Goal: Obtain resource: Obtain resource

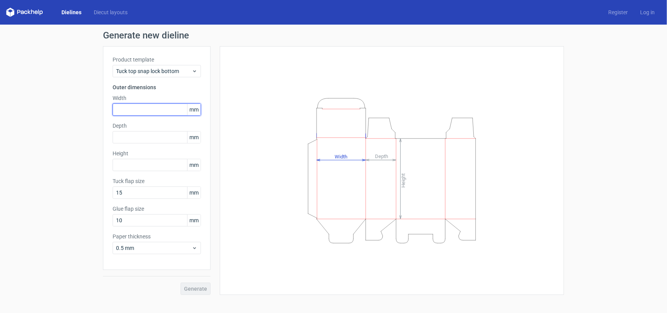
click at [134, 114] on input "text" at bounding box center [157, 109] width 88 height 12
type input "115"
click at [136, 148] on div "Product template Tuck top snap lock bottom Outer dimensions Width 115 mm Depth …" at bounding box center [157, 158] width 108 height 224
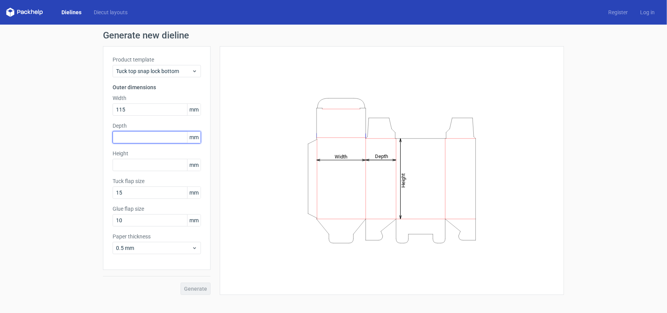
click at [136, 142] on input "text" at bounding box center [157, 137] width 88 height 12
type input "46"
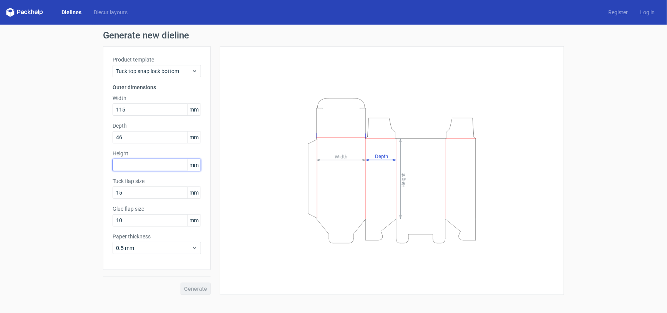
click at [134, 169] on input "text" at bounding box center [157, 165] width 88 height 12
type input "91"
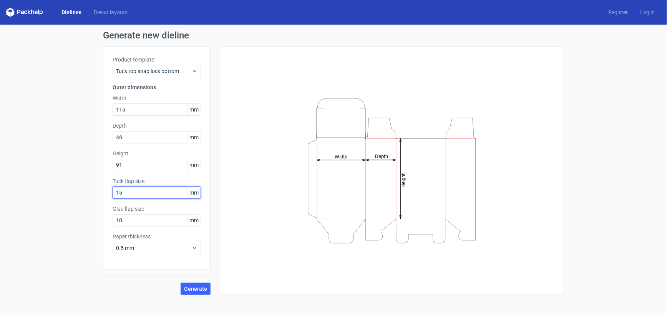
click at [132, 192] on input "15" at bounding box center [157, 192] width 88 height 12
click at [133, 221] on input "10" at bounding box center [157, 220] width 88 height 12
click at [135, 246] on span "0.5 mm" at bounding box center [154, 248] width 76 height 8
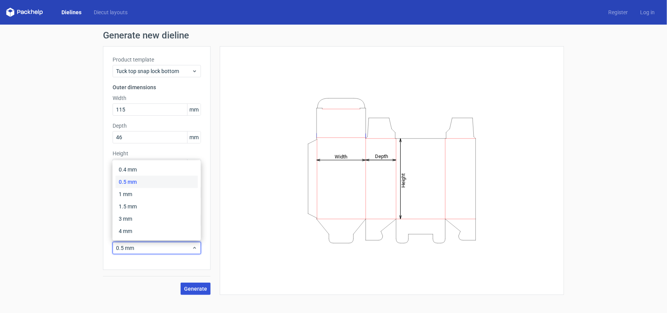
click at [196, 290] on span "Generate" at bounding box center [195, 288] width 23 height 5
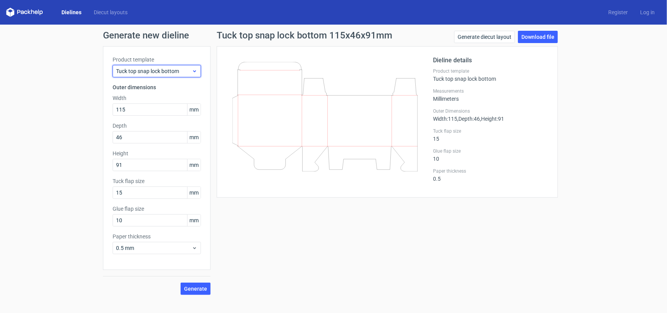
click at [164, 69] on span "Tuck top snap lock bottom" at bounding box center [154, 71] width 76 height 8
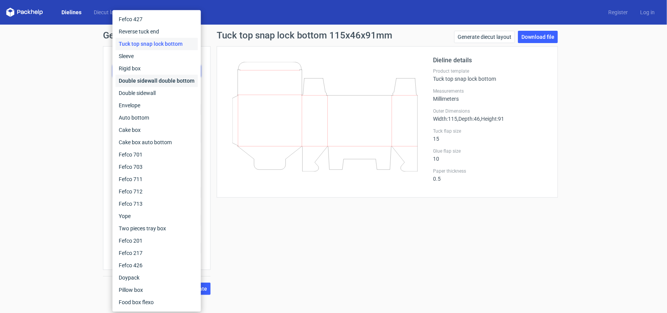
click at [159, 83] on div "Double sidewall double bottom" at bounding box center [157, 81] width 82 height 12
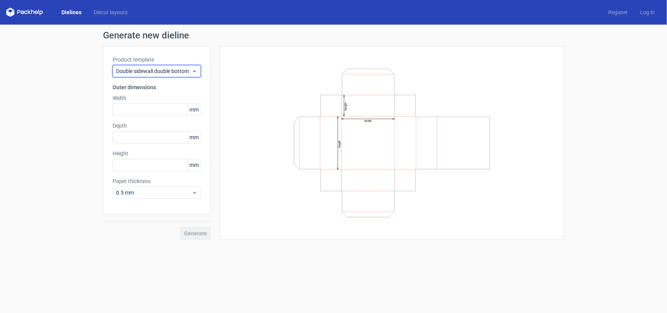
click at [193, 70] on icon at bounding box center [195, 71] width 6 height 6
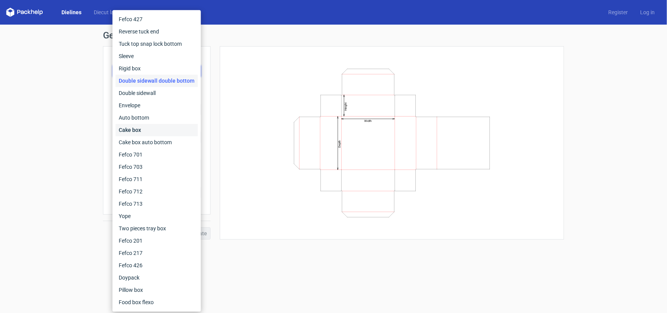
click at [164, 131] on div "Cake box" at bounding box center [157, 130] width 82 height 12
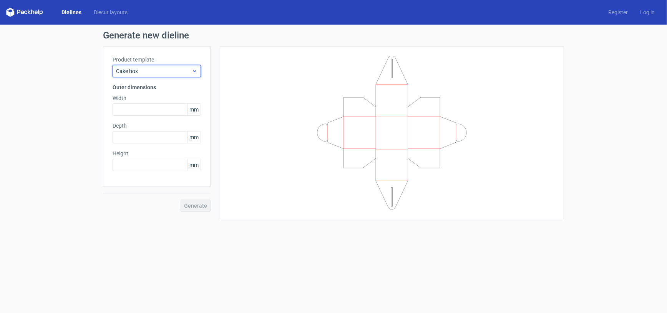
click at [191, 68] on span "Cake box" at bounding box center [154, 71] width 76 height 8
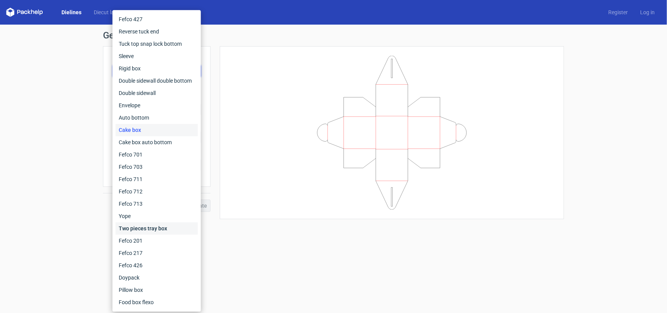
click at [160, 227] on div "Two pieces tray box" at bounding box center [157, 228] width 82 height 12
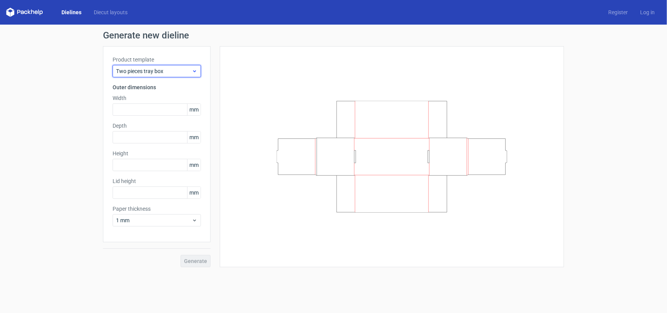
click at [195, 72] on icon at bounding box center [195, 71] width 6 height 6
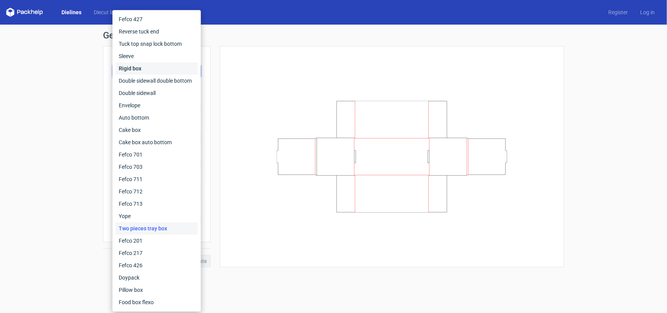
click at [141, 68] on div "Rigid box" at bounding box center [157, 68] width 82 height 12
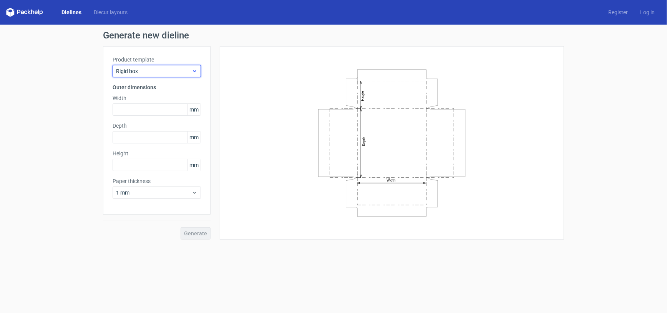
click at [196, 71] on icon at bounding box center [195, 71] width 6 height 6
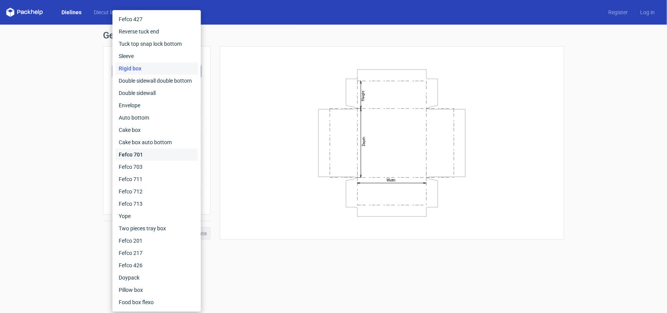
click at [150, 148] on div "Fefco 701" at bounding box center [157, 154] width 82 height 12
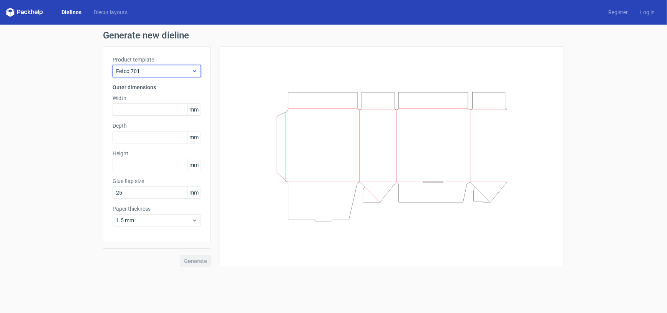
click at [194, 71] on use at bounding box center [194, 71] width 3 height 2
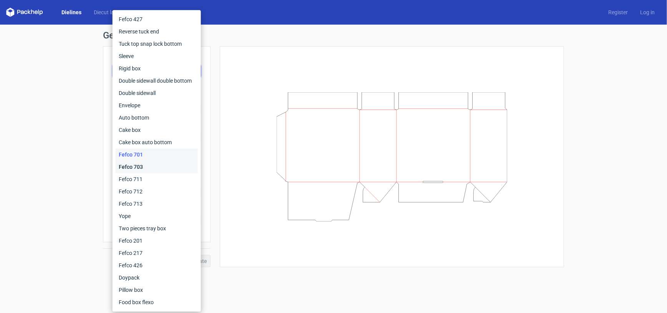
click at [146, 167] on div "Fefco 703" at bounding box center [157, 167] width 82 height 12
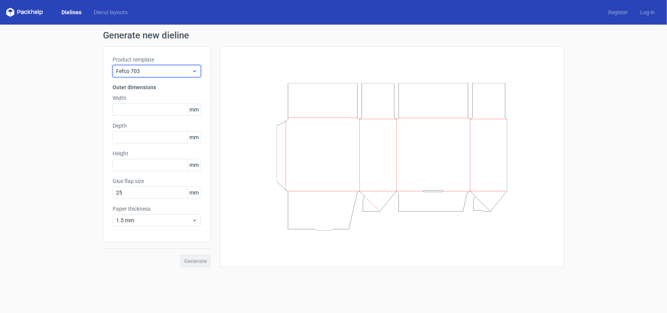
click at [193, 72] on icon at bounding box center [195, 71] width 6 height 6
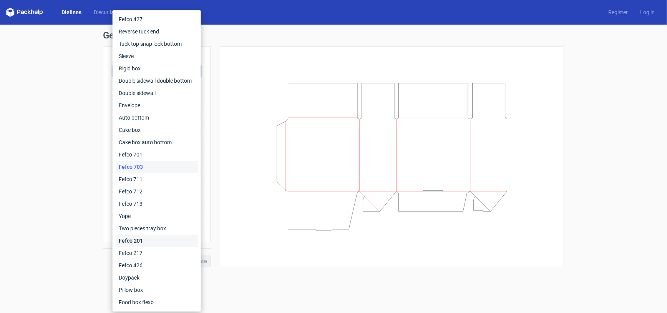
click at [144, 239] on div "Fefco 201" at bounding box center [157, 240] width 82 height 12
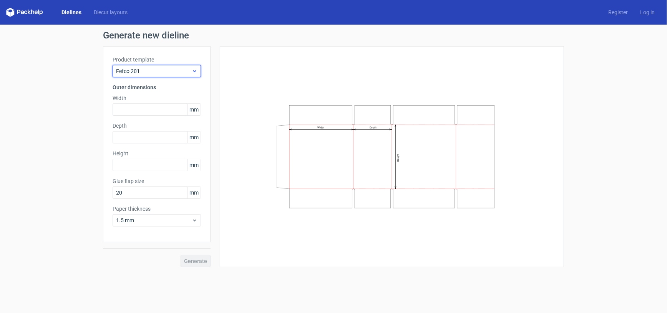
click at [191, 71] on span "Fefco 201" at bounding box center [154, 71] width 76 height 8
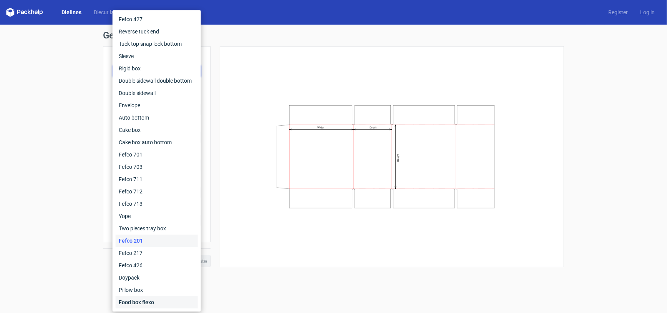
click at [154, 300] on div "Food box flexo" at bounding box center [157, 302] width 82 height 12
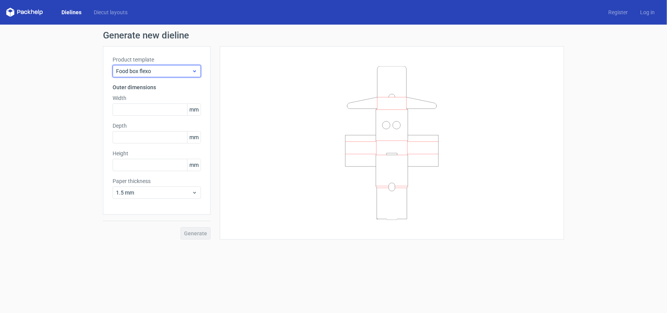
click at [196, 68] on icon at bounding box center [195, 71] width 6 height 6
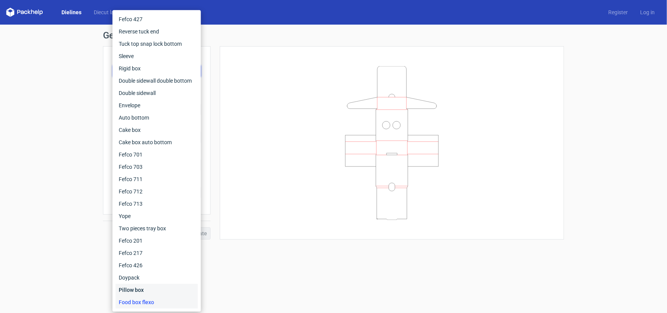
click at [153, 290] on div "Pillow box" at bounding box center [157, 289] width 82 height 12
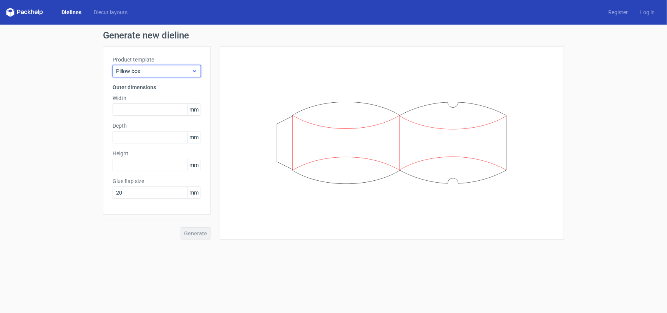
click at [195, 73] on icon at bounding box center [195, 71] width 6 height 6
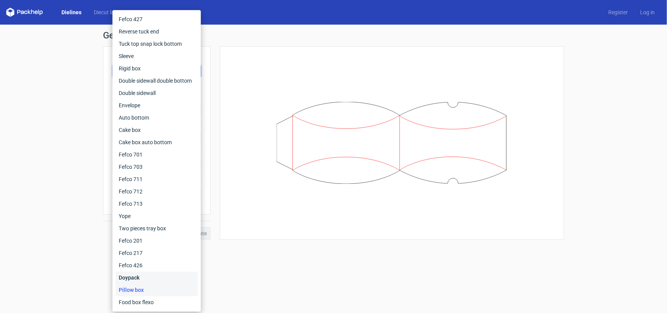
click at [142, 280] on div "Doypack" at bounding box center [157, 277] width 82 height 12
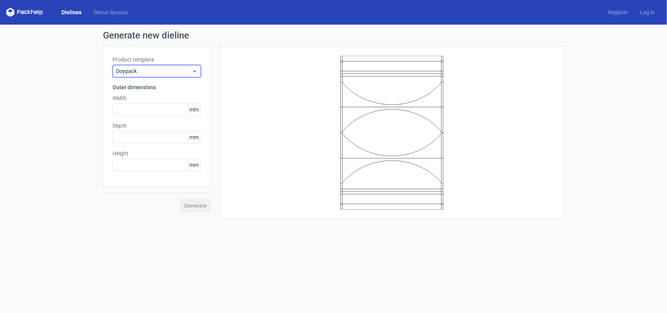
click at [195, 68] on icon at bounding box center [195, 71] width 6 height 6
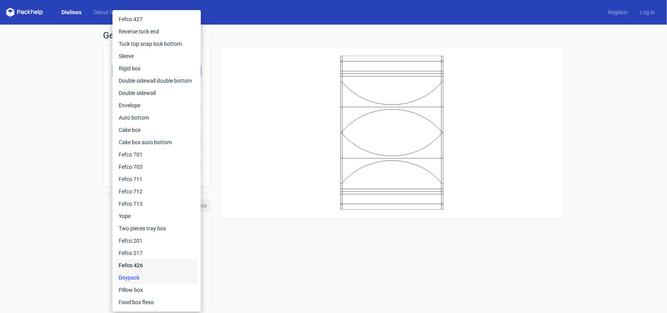
click at [143, 262] on div "Fefco 426" at bounding box center [157, 265] width 82 height 12
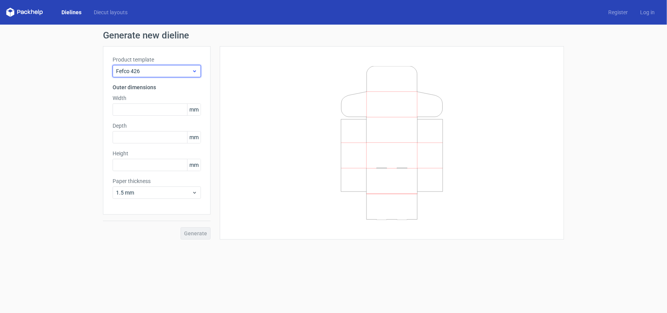
click at [196, 66] on div "Fefco 426" at bounding box center [157, 71] width 88 height 12
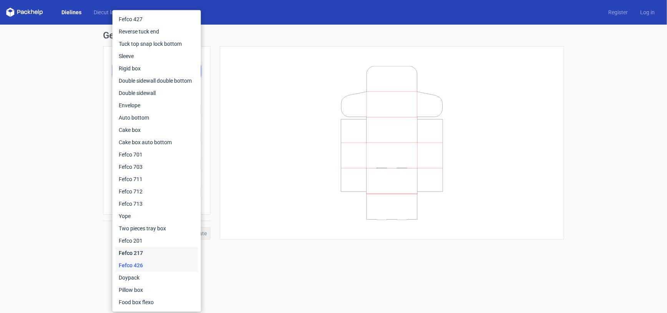
click at [156, 253] on div "Fefco 217" at bounding box center [157, 253] width 82 height 12
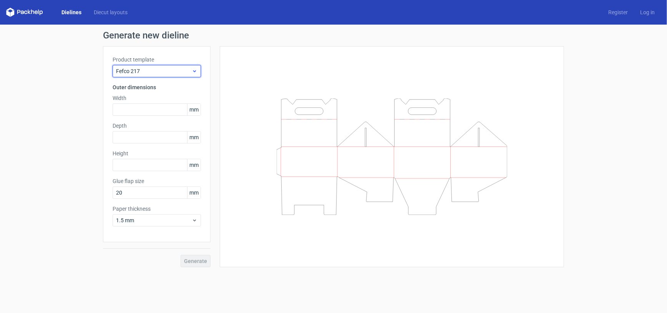
click at [195, 71] on use at bounding box center [194, 71] width 3 height 2
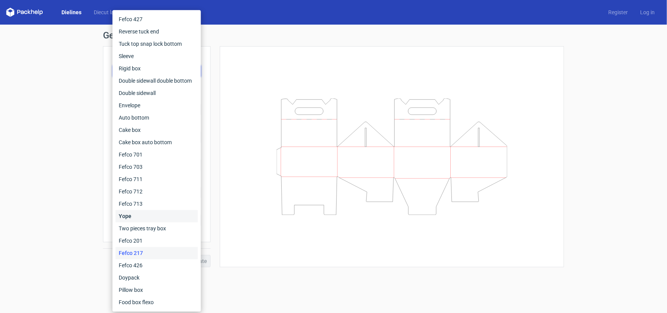
click at [162, 214] on div "Yope" at bounding box center [157, 216] width 82 height 12
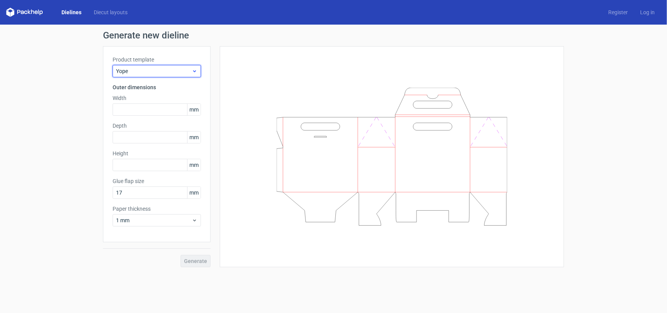
click at [194, 70] on icon at bounding box center [195, 71] width 6 height 6
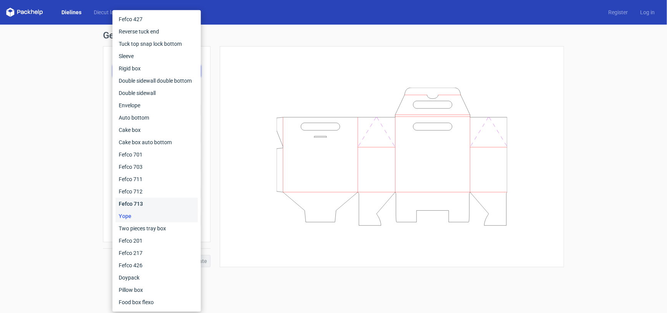
click at [152, 203] on div "Fefco 713" at bounding box center [157, 203] width 82 height 12
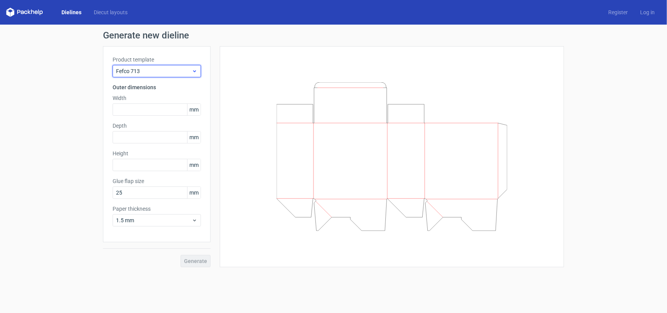
click at [196, 69] on icon at bounding box center [195, 71] width 6 height 6
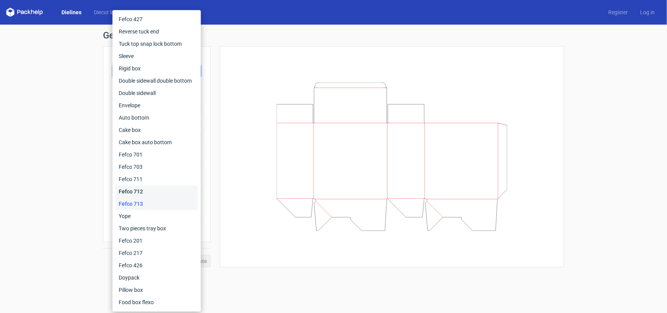
click at [146, 187] on div "Fefco 712" at bounding box center [157, 191] width 82 height 12
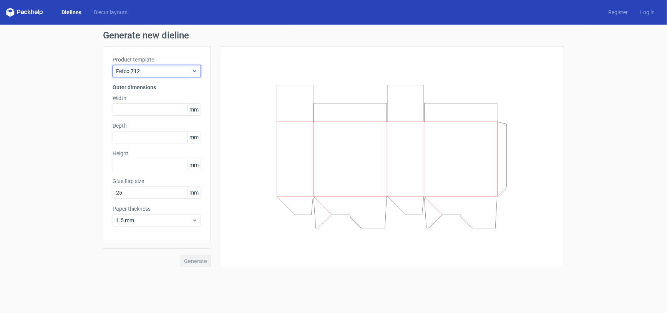
click at [194, 73] on icon at bounding box center [195, 71] width 6 height 6
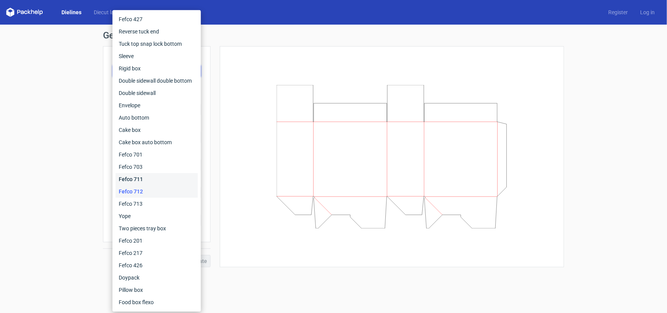
click at [154, 180] on div "Fefco 711" at bounding box center [157, 179] width 82 height 12
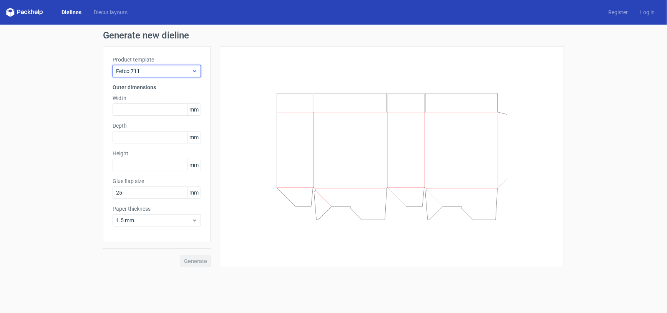
click at [193, 70] on icon at bounding box center [195, 71] width 6 height 6
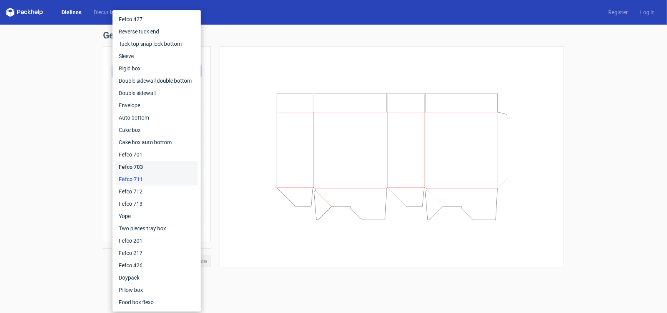
click at [145, 168] on div "Fefco 703" at bounding box center [157, 167] width 82 height 12
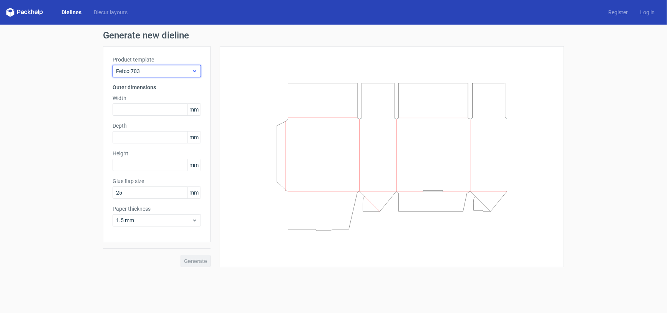
click at [196, 72] on icon at bounding box center [195, 71] width 6 height 6
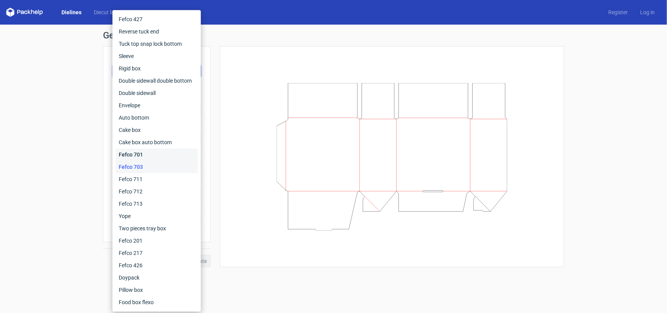
click at [155, 155] on div "Fefco 701" at bounding box center [157, 154] width 82 height 12
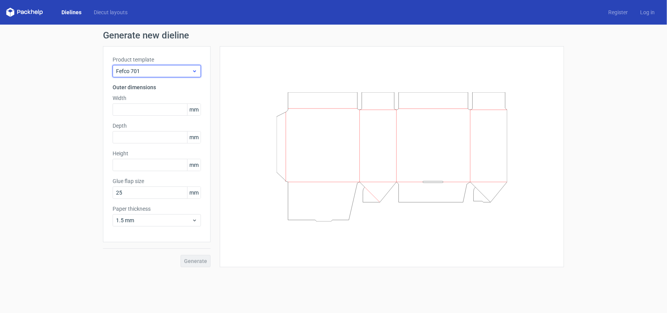
click at [197, 69] on div "Fefco 701" at bounding box center [157, 71] width 88 height 12
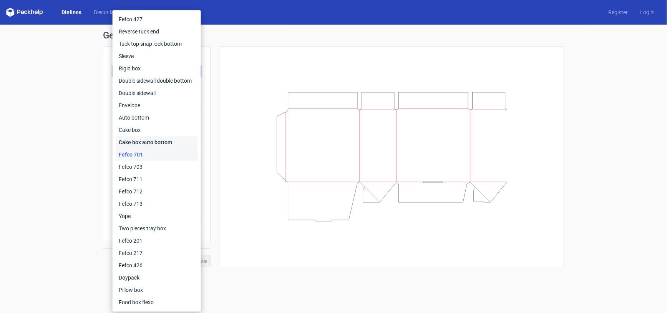
click at [164, 142] on div "Cake box auto bottom" at bounding box center [157, 142] width 82 height 12
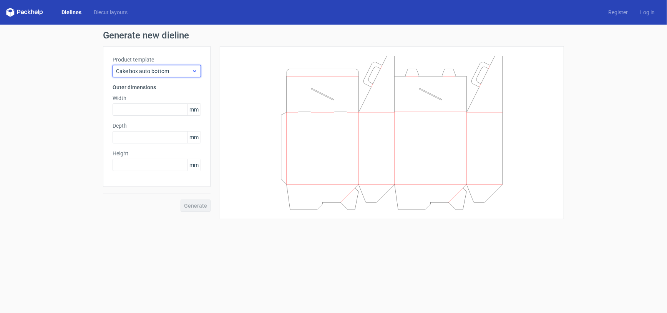
click at [193, 69] on icon at bounding box center [195, 71] width 6 height 6
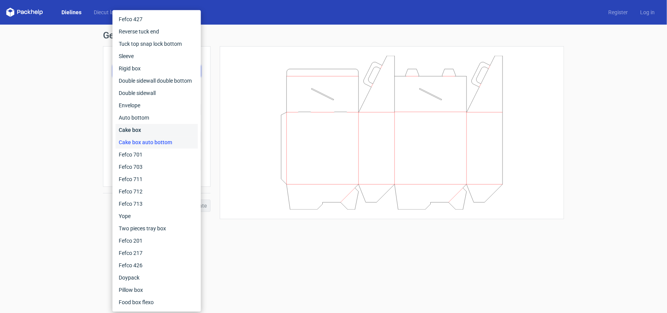
click at [151, 127] on div "Cake box" at bounding box center [157, 130] width 82 height 12
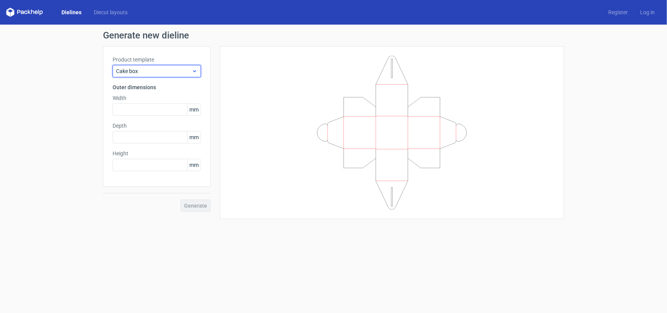
click at [194, 68] on icon at bounding box center [195, 71] width 6 height 6
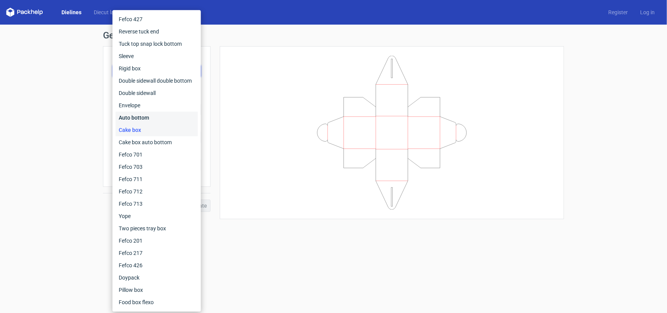
click at [161, 120] on div "Auto bottom" at bounding box center [157, 117] width 82 height 12
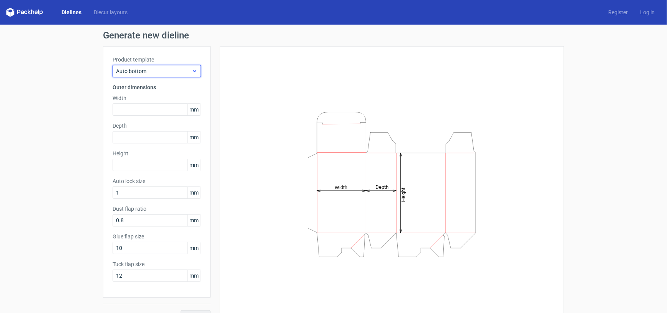
click at [193, 72] on use at bounding box center [194, 71] width 3 height 2
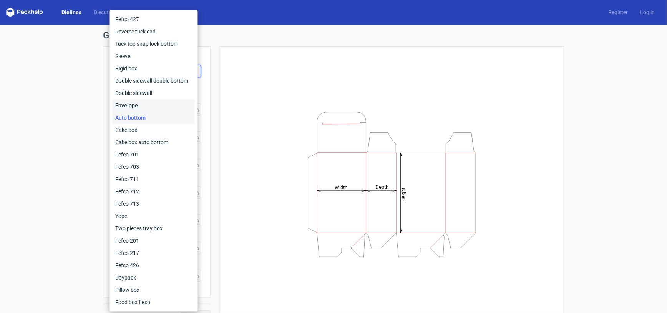
click at [169, 109] on div "Envelope" at bounding box center [154, 105] width 82 height 12
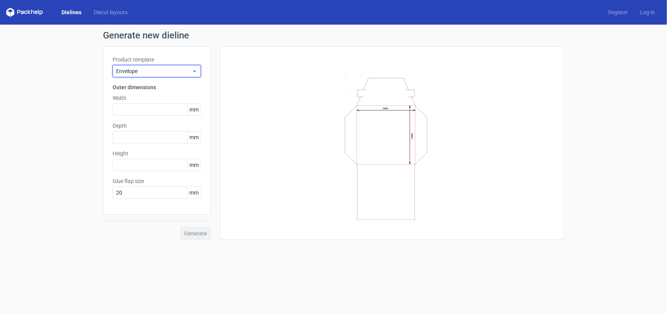
click at [194, 70] on icon at bounding box center [195, 71] width 6 height 6
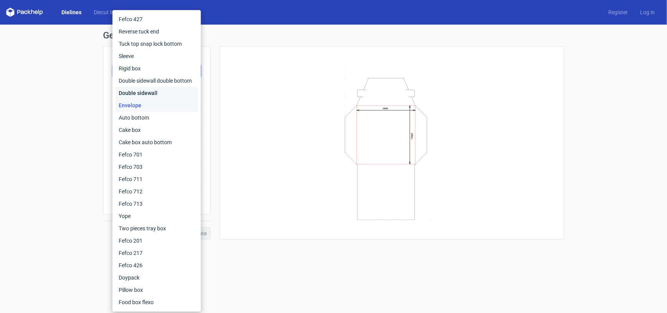
click at [182, 92] on div "Double sidewall" at bounding box center [157, 93] width 82 height 12
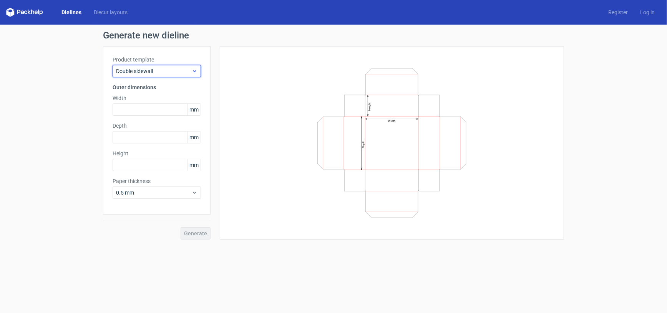
click at [197, 68] on icon at bounding box center [195, 71] width 6 height 6
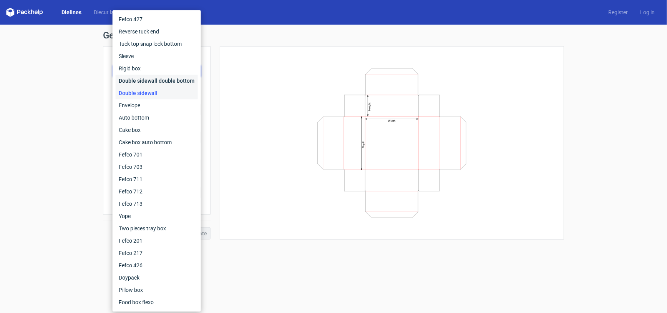
click at [176, 80] on div "Double sidewall double bottom" at bounding box center [157, 81] width 82 height 12
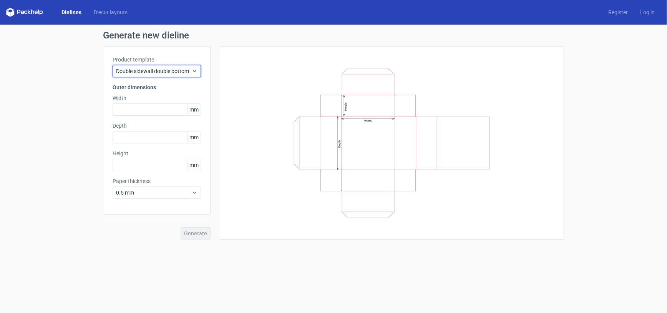
click at [197, 76] on div "Double sidewall double bottom" at bounding box center [157, 71] width 88 height 12
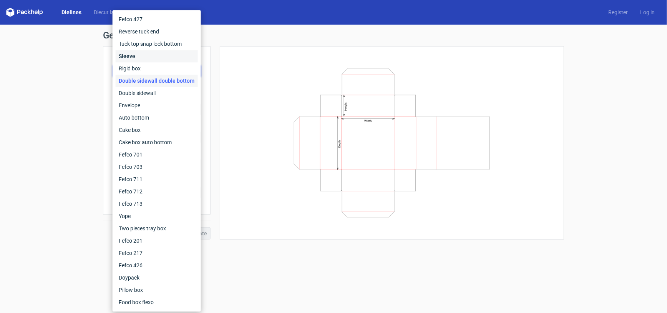
click at [159, 57] on div "Sleeve" at bounding box center [157, 56] width 82 height 12
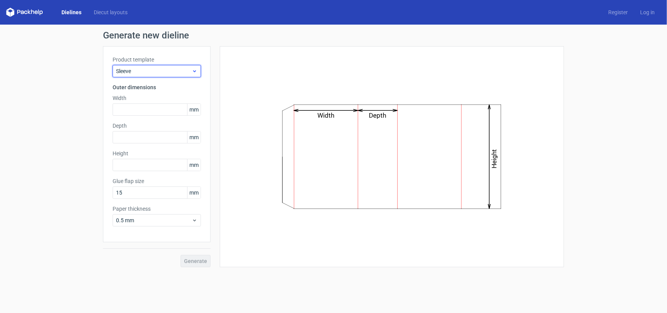
click at [194, 69] on icon at bounding box center [195, 71] width 6 height 6
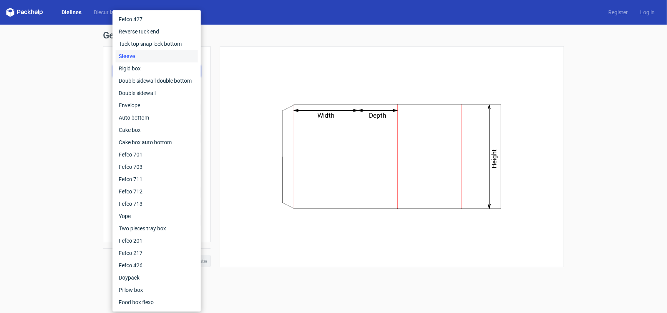
click at [172, 56] on div "Sleeve" at bounding box center [157, 56] width 82 height 12
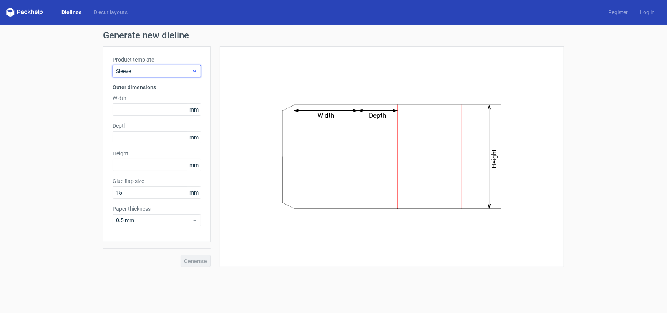
click at [194, 71] on use at bounding box center [194, 71] width 3 height 2
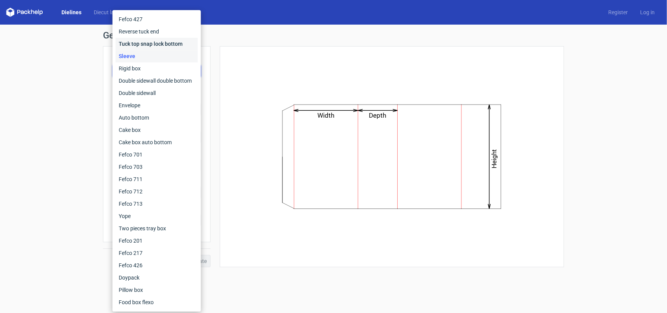
click at [174, 45] on div "Tuck top snap lock bottom" at bounding box center [157, 44] width 82 height 12
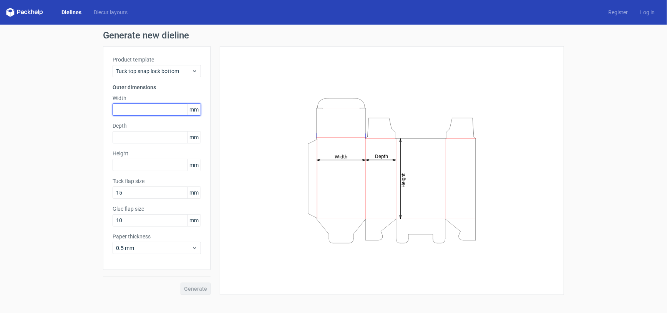
click at [164, 111] on input "text" at bounding box center [157, 109] width 88 height 12
type input "115"
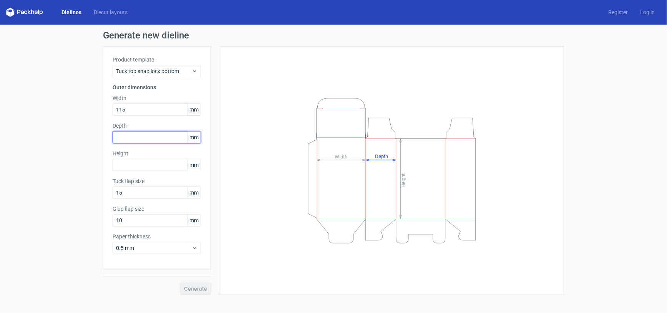
click at [152, 140] on input "text" at bounding box center [157, 137] width 88 height 12
type input "46"
click at [146, 171] on div "Product template Tuck top snap lock bottom Outer dimensions Width 115 mm Depth …" at bounding box center [157, 158] width 108 height 224
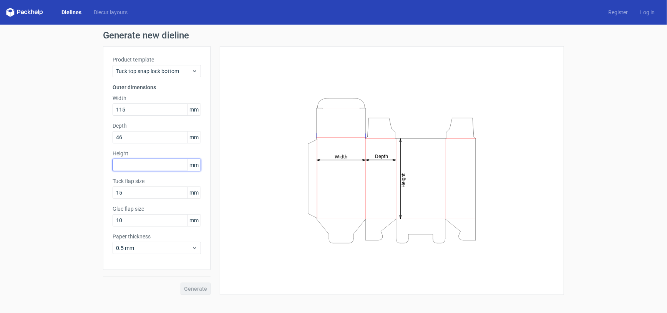
click at [145, 165] on input "text" at bounding box center [157, 165] width 88 height 12
type input "91"
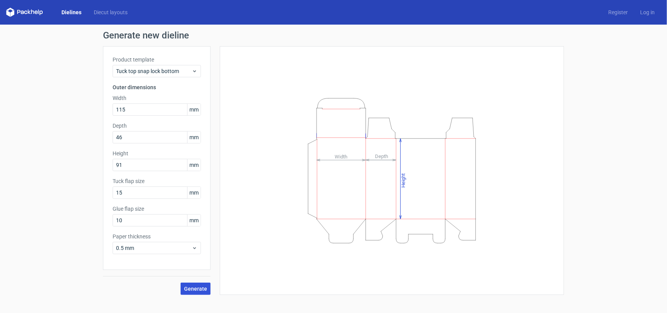
click at [198, 286] on span "Generate" at bounding box center [195, 288] width 23 height 5
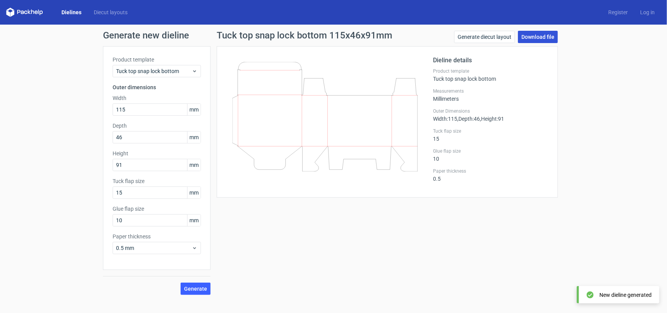
click at [532, 35] on link "Download file" at bounding box center [538, 37] width 40 height 12
click at [370, 50] on div "Dieline details Product template Tuck top snap lock bottom Measurements Millime…" at bounding box center [387, 121] width 341 height 151
click at [477, 40] on link "Generate diecut layout" at bounding box center [484, 37] width 61 height 12
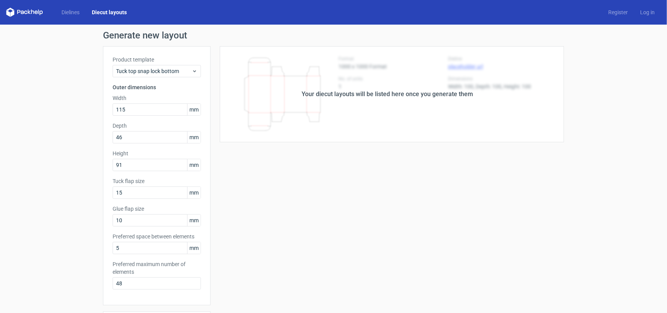
click at [306, 186] on div "Your diecut layouts will be listed here once you generate them Height Depth Wid…" at bounding box center [386, 254] width 353 height 417
click at [370, 97] on div "Your diecut layouts will be listed here once you generate them" at bounding box center [387, 93] width 171 height 9
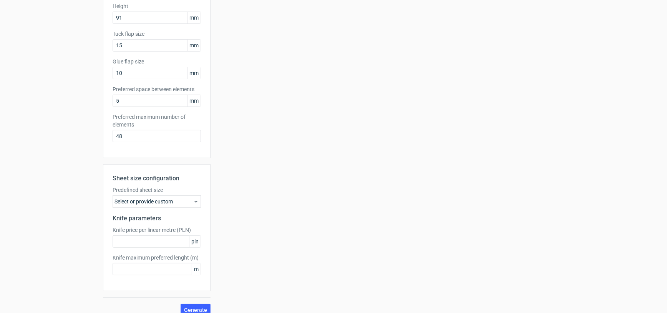
scroll to position [156, 0]
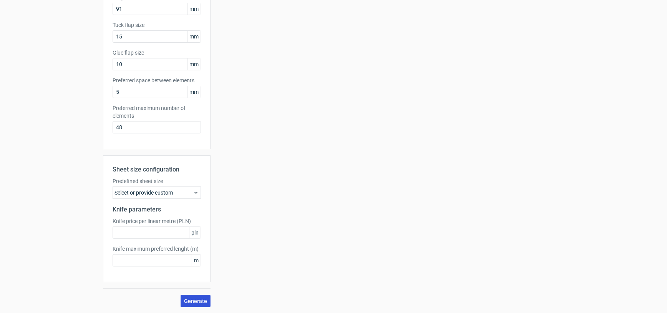
click at [189, 298] on span "Generate" at bounding box center [195, 300] width 23 height 5
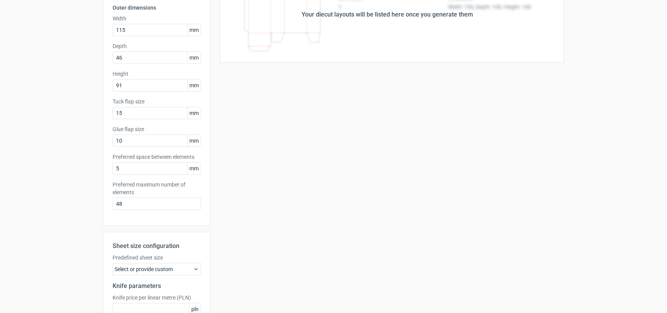
scroll to position [0, 0]
